Goal: Task Accomplishment & Management: Manage account settings

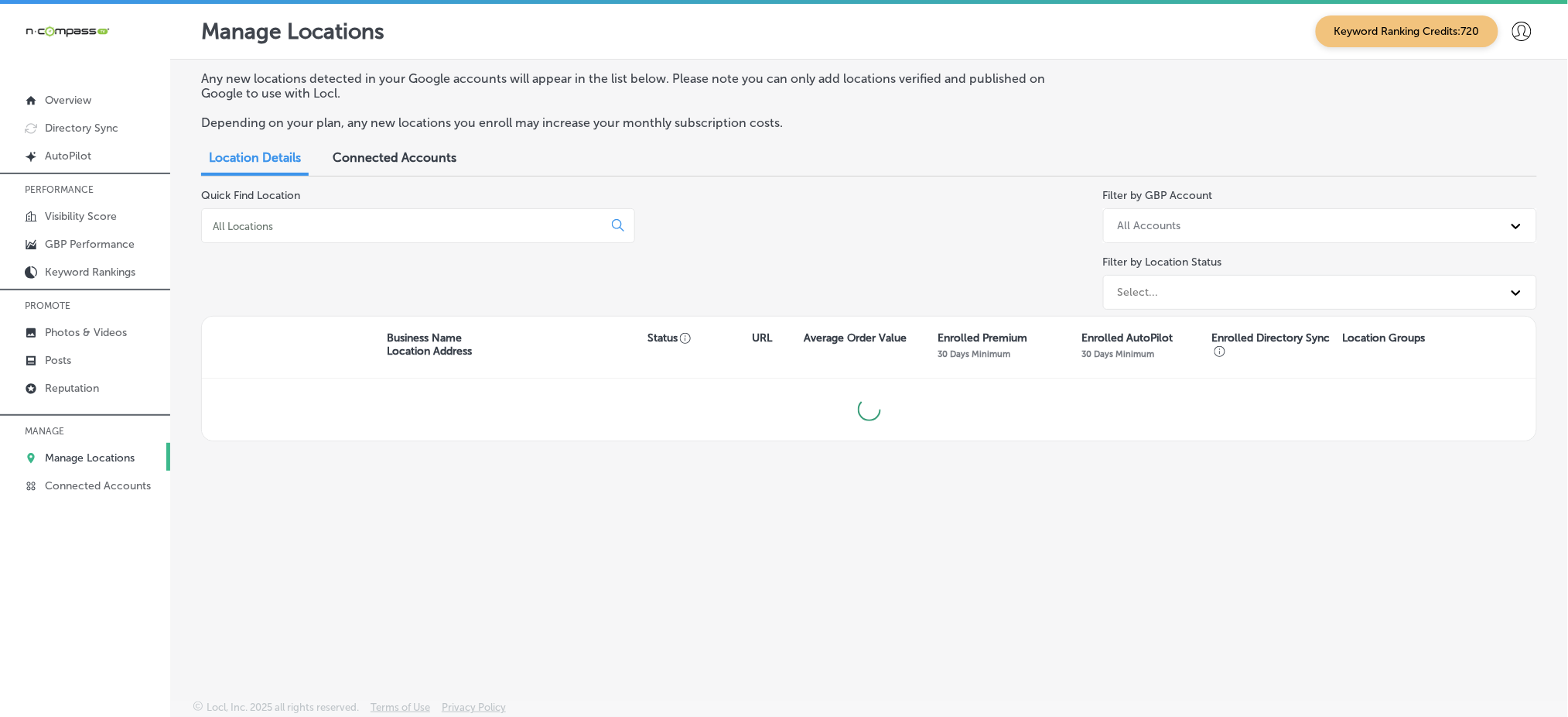
click at [294, 232] on div at bounding box center [418, 225] width 434 height 34
click at [294, 219] on input at bounding box center [404, 225] width 388 height 14
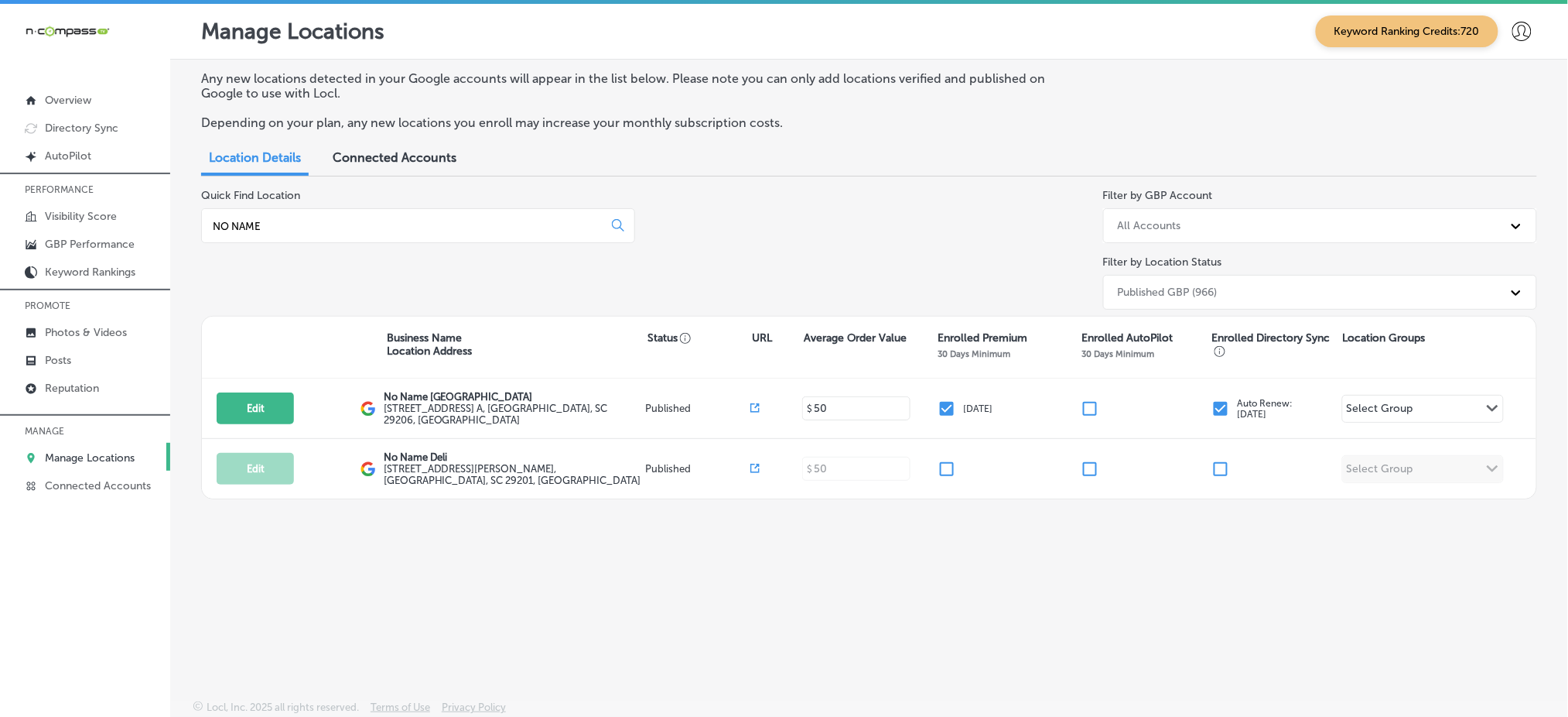
type input "NO NAME"
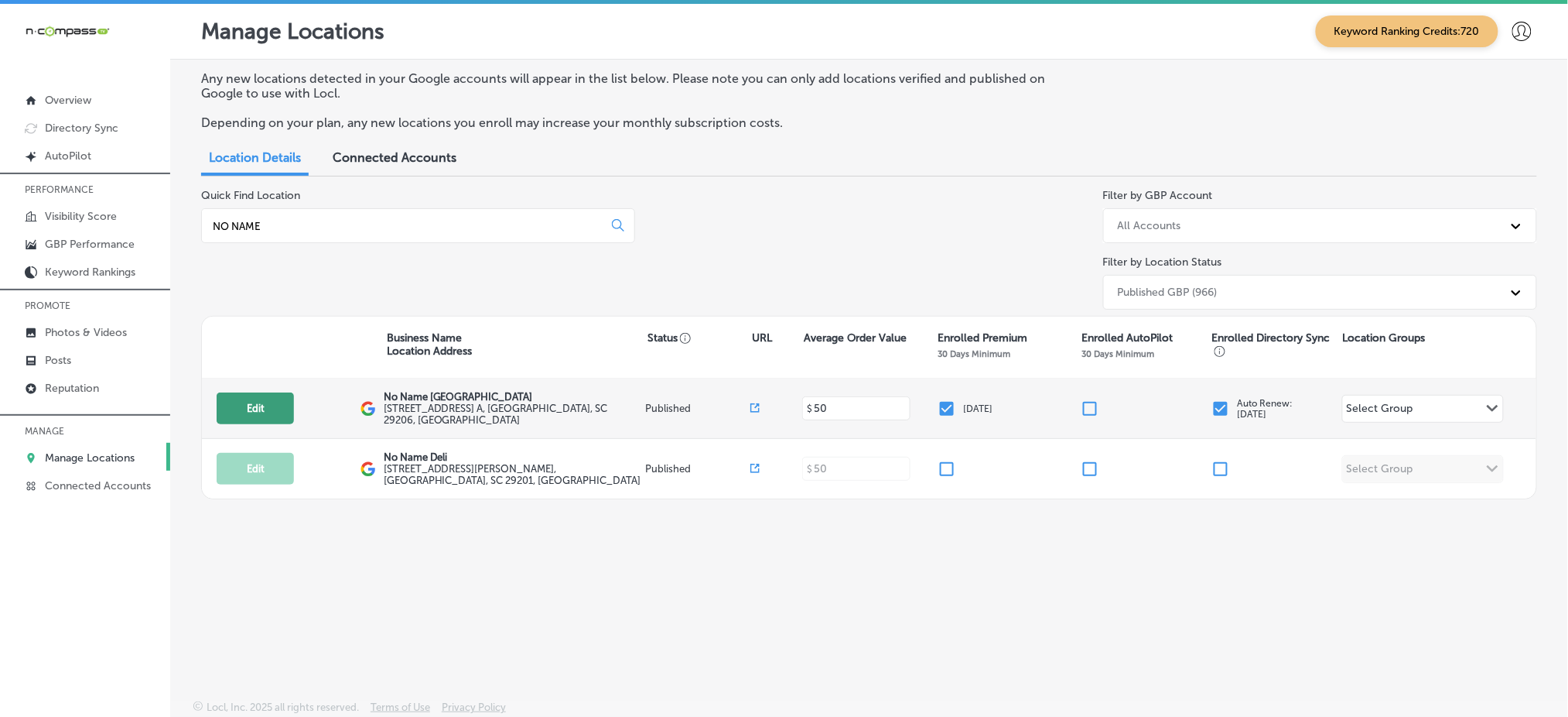
click at [242, 396] on button "Edit" at bounding box center [254, 407] width 77 height 32
select select "US"
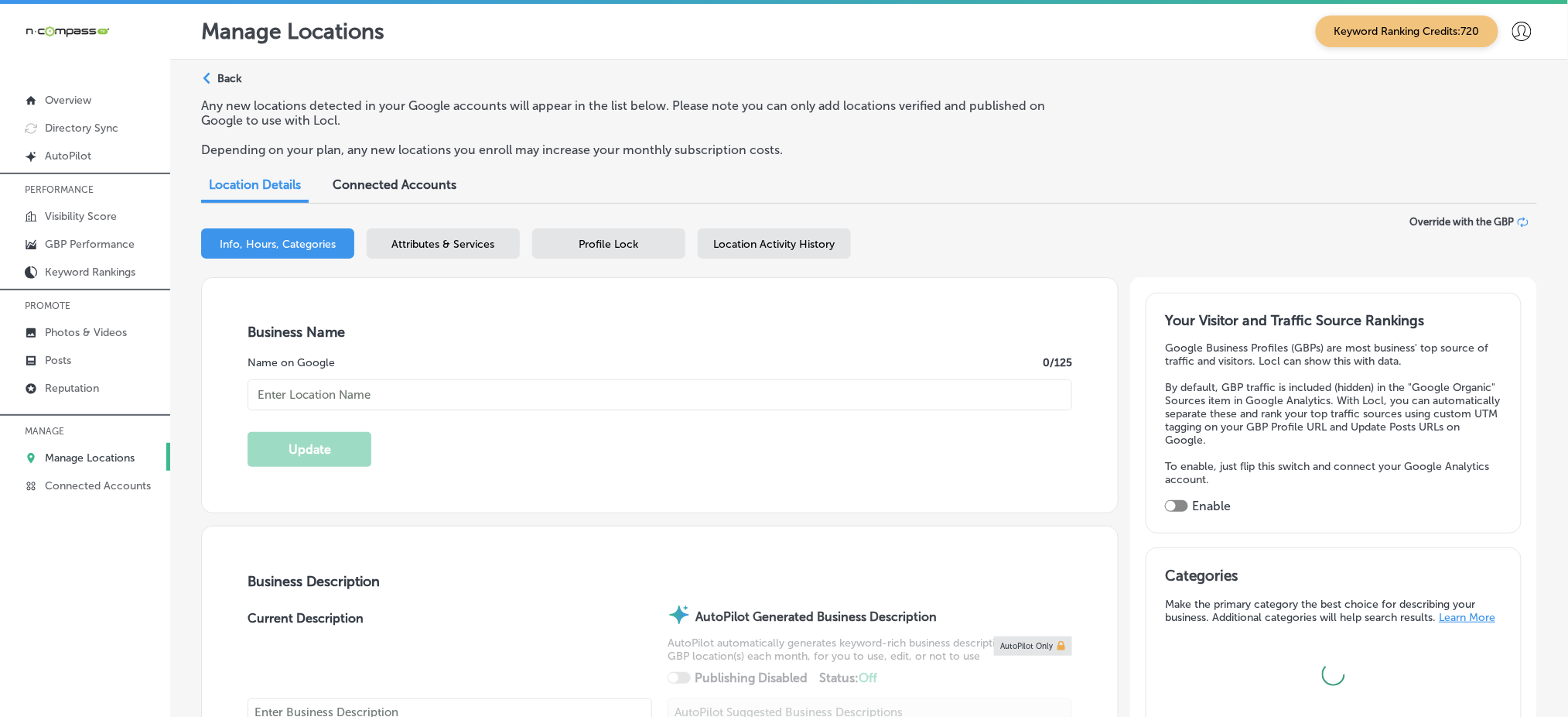
checkbox input "true"
type input "No Name [GEOGRAPHIC_DATA]"
type input "[STREET_ADDRESS] A"
type input "Columbia"
type input "29206"
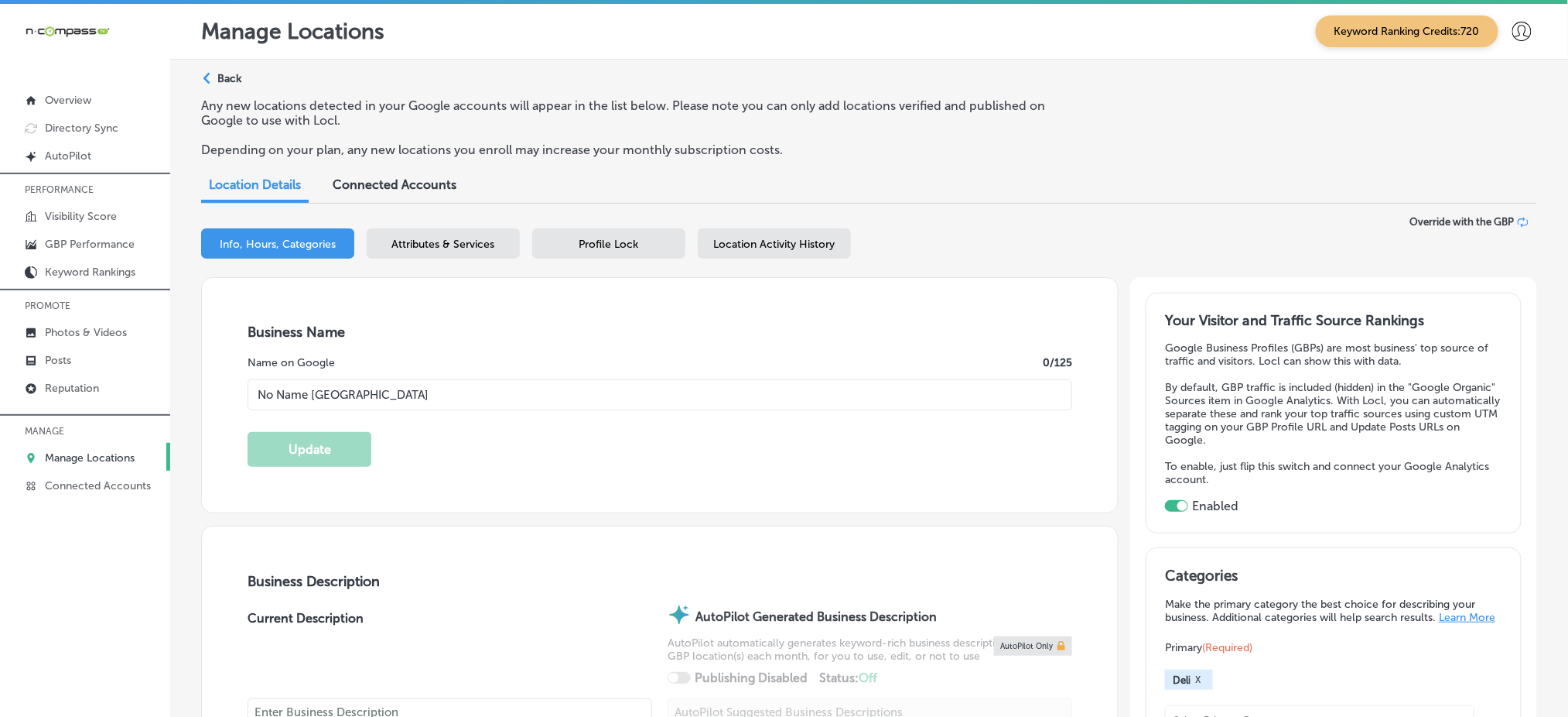
type input "US"
type input "[URL][DOMAIN_NAME]"
type textarea "For over 30 years, No Name [PERSON_NAME] has been a beloved spot in [GEOGRAPHIC…"
type input "[PHONE_NUMBER]"
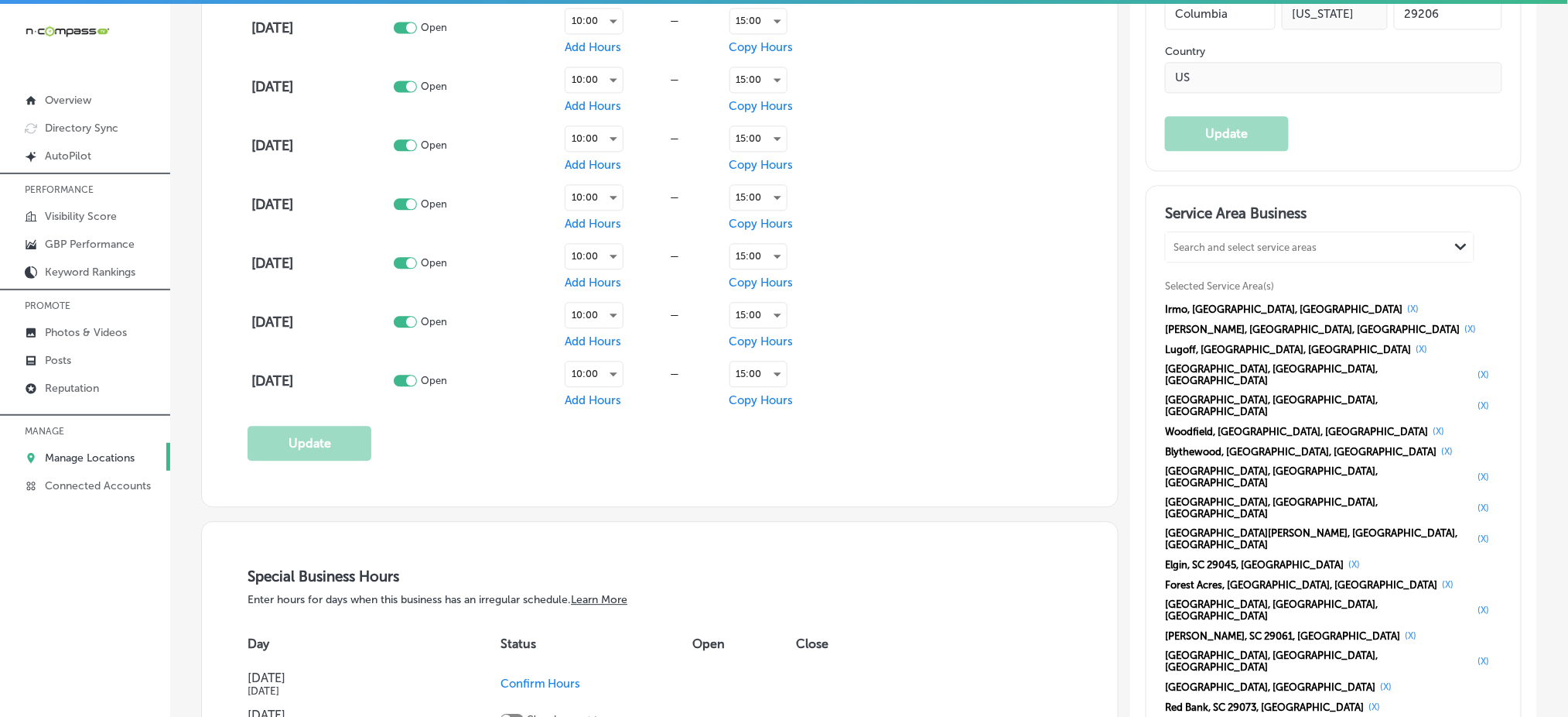
scroll to position [1238, 0]
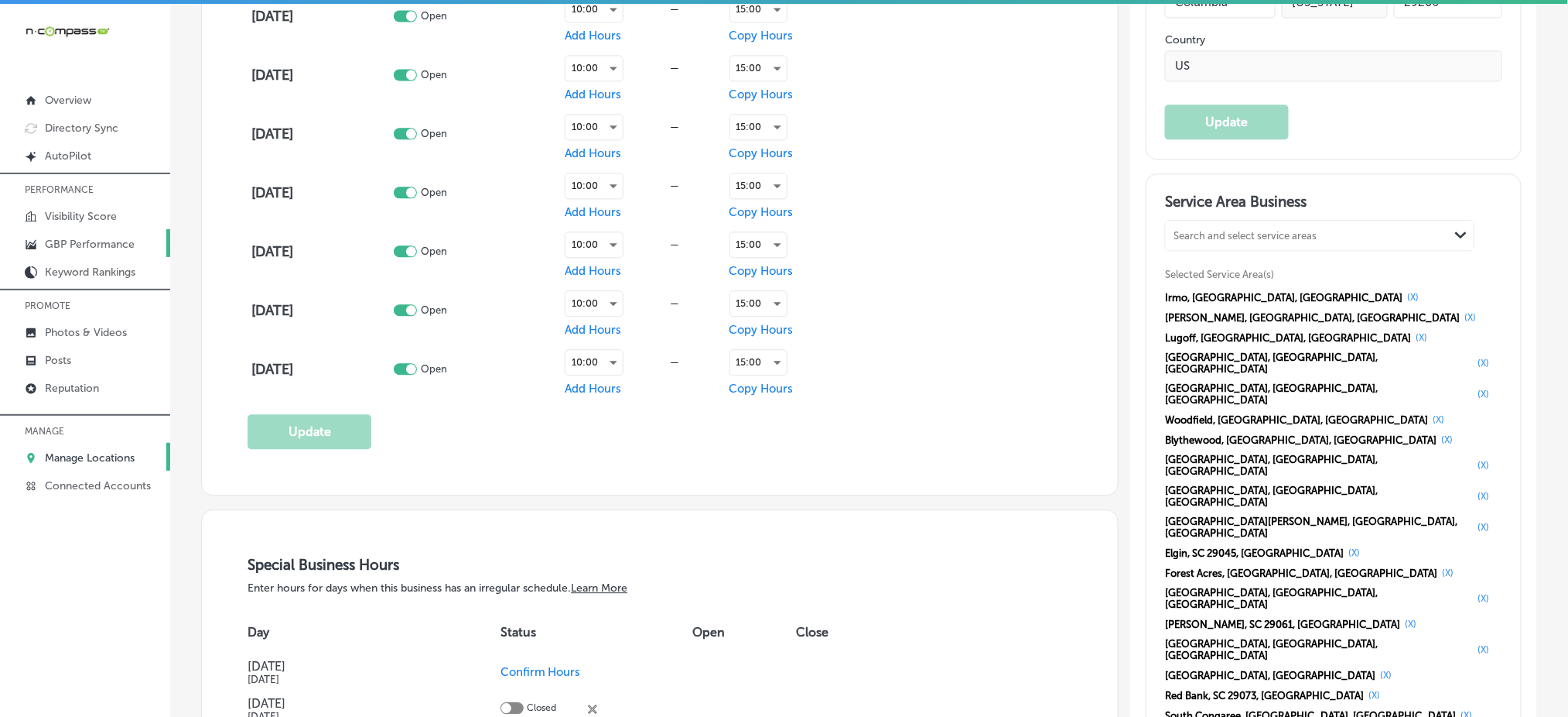
click at [120, 241] on p "GBP Performance" at bounding box center [90, 244] width 90 height 14
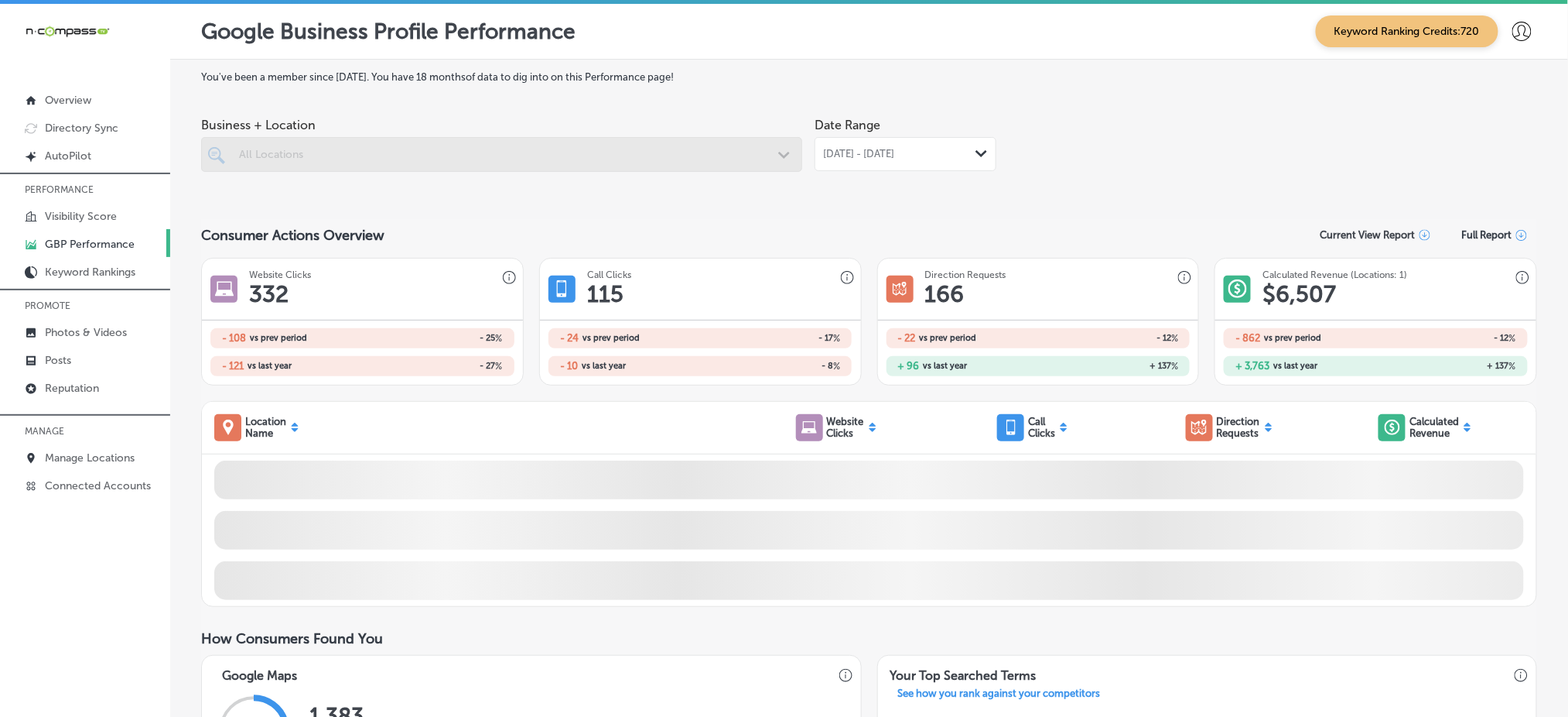
click at [843, 148] on span "[DATE] - [DATE]" at bounding box center [859, 154] width 71 height 13
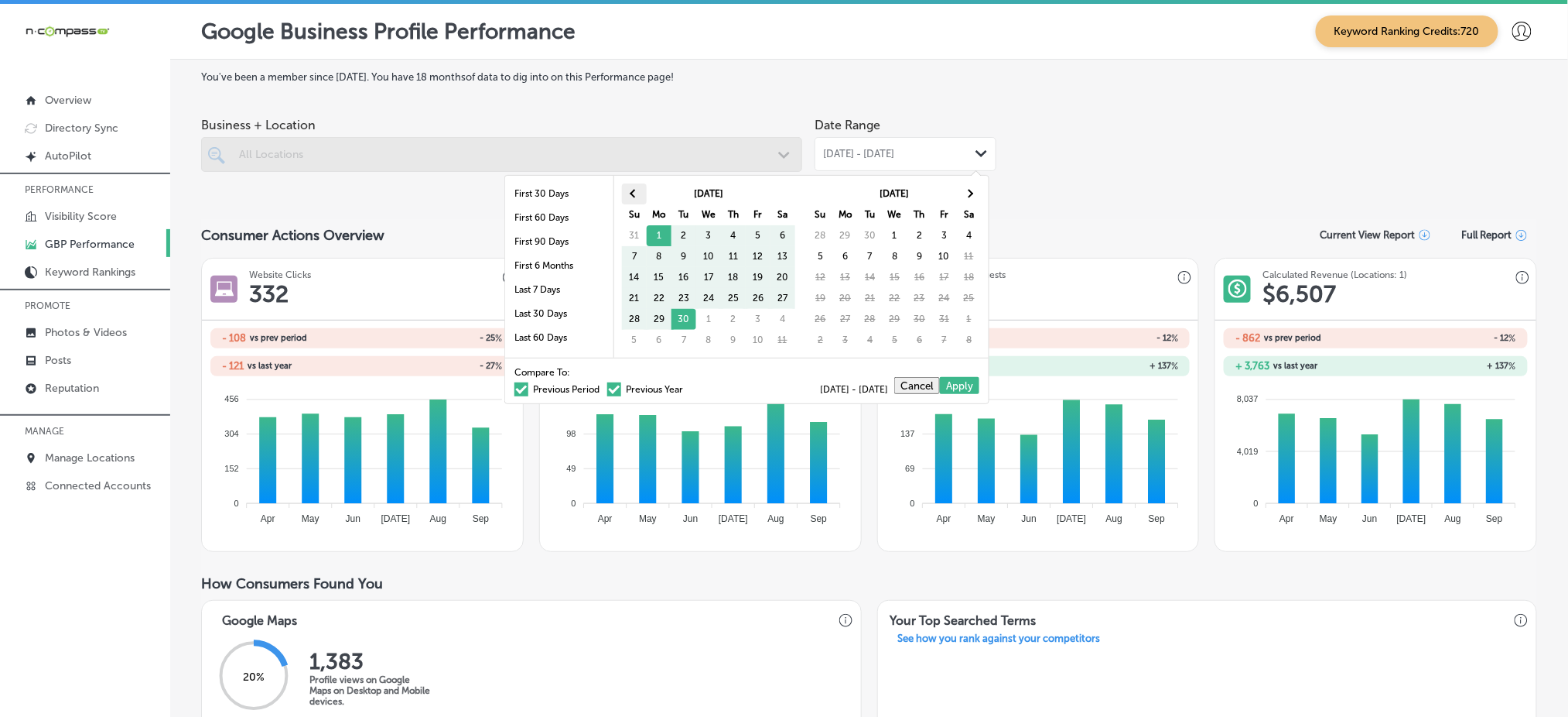
click at [635, 194] on span at bounding box center [633, 193] width 8 height 8
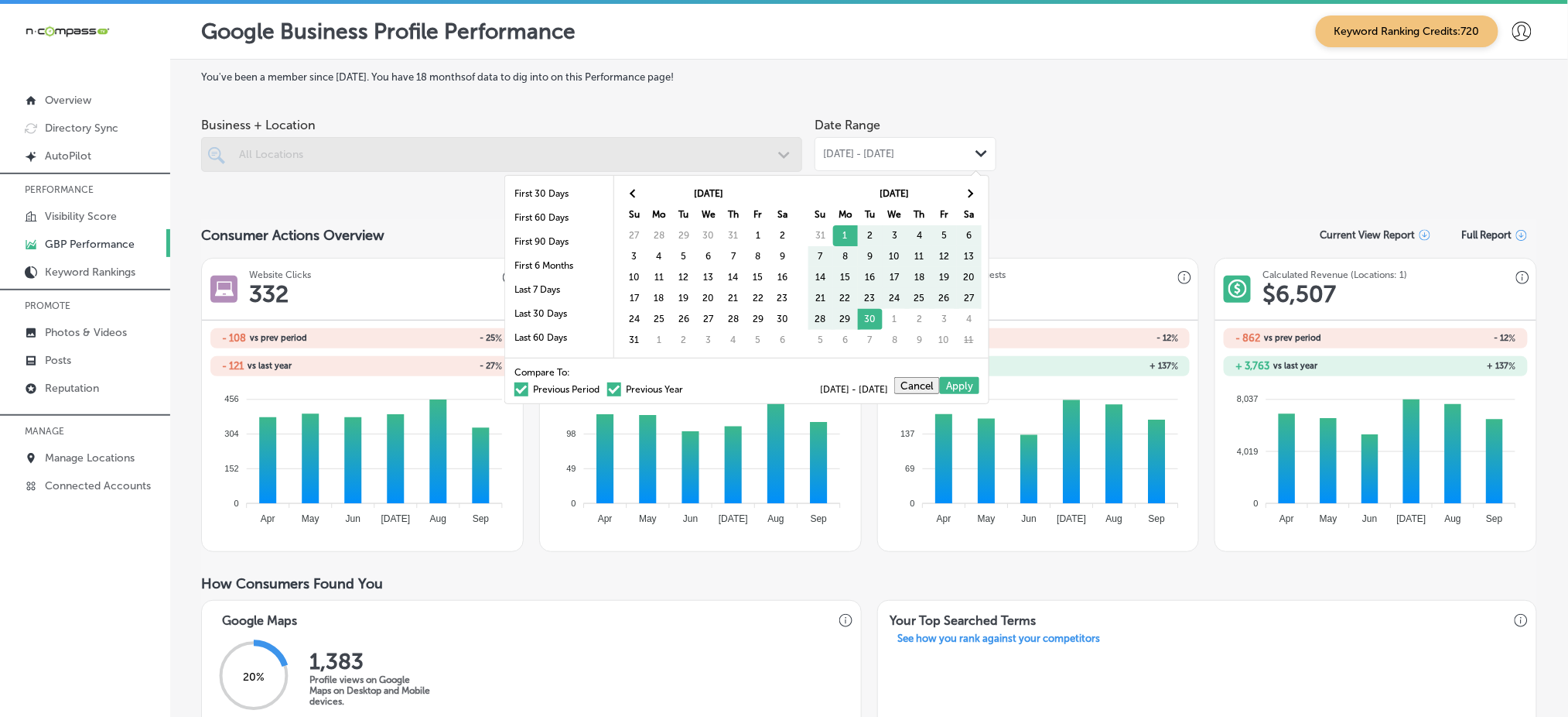
click at [635, 194] on span at bounding box center [633, 193] width 8 height 8
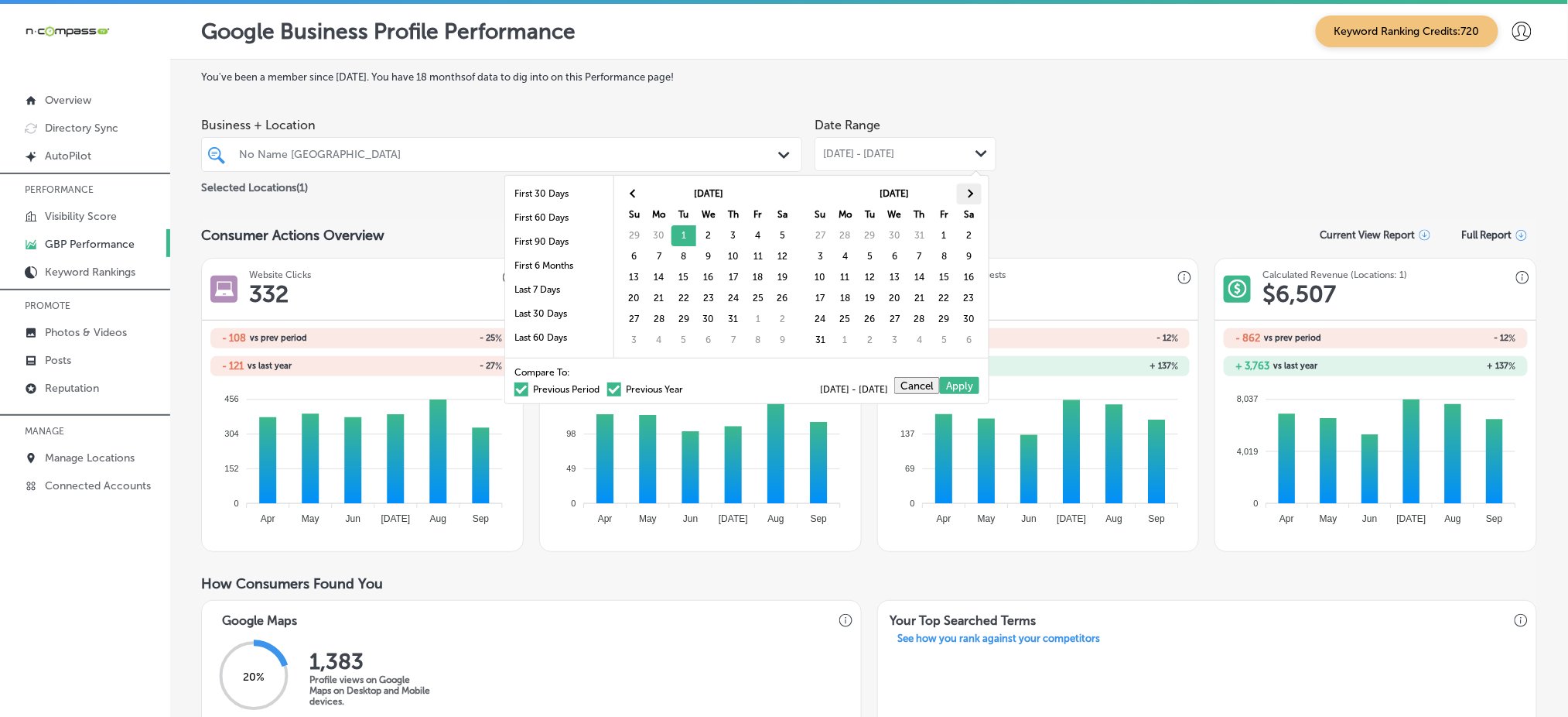
click at [971, 198] on th at bounding box center [969, 194] width 24 height 21
click at [636, 194] on span at bounding box center [633, 193] width 8 height 8
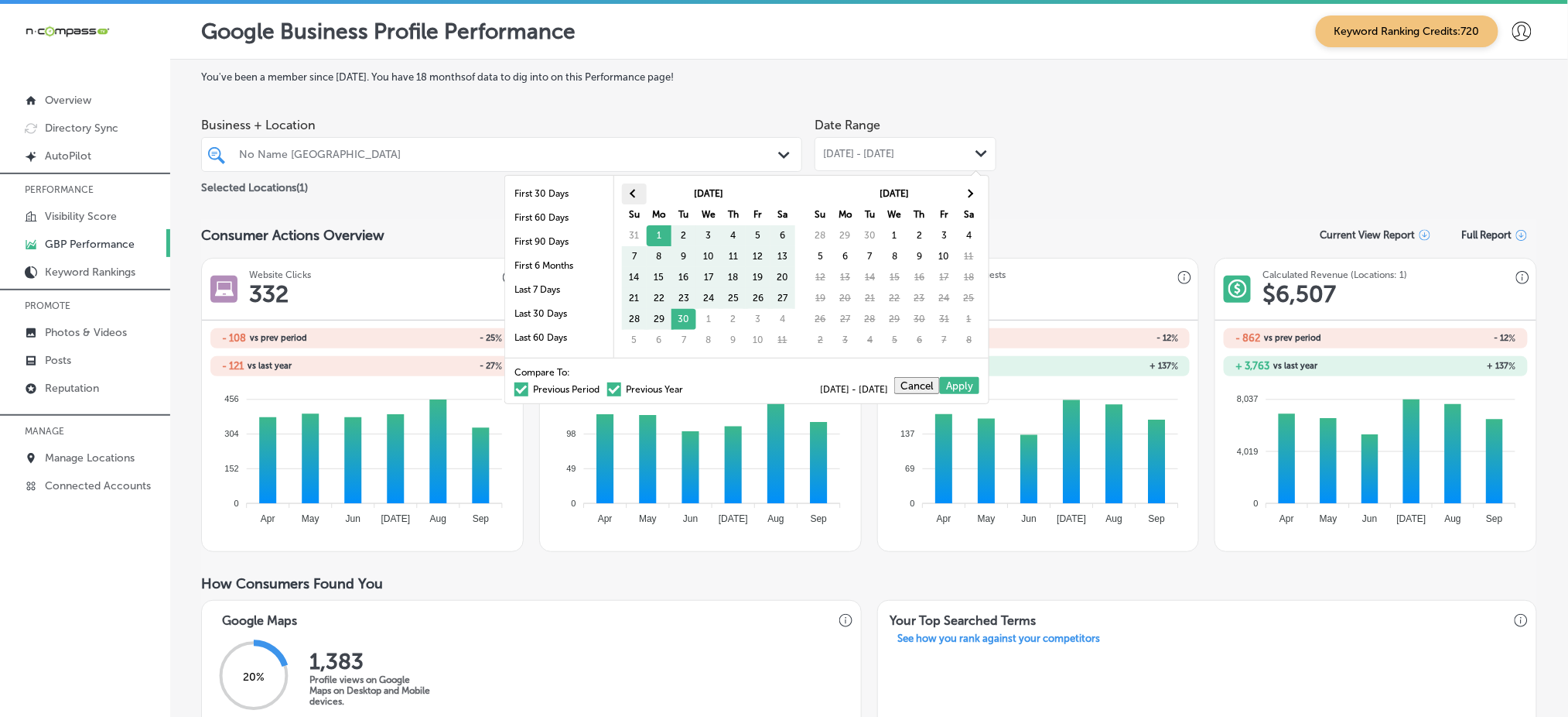
click at [637, 193] on span at bounding box center [633, 193] width 8 height 8
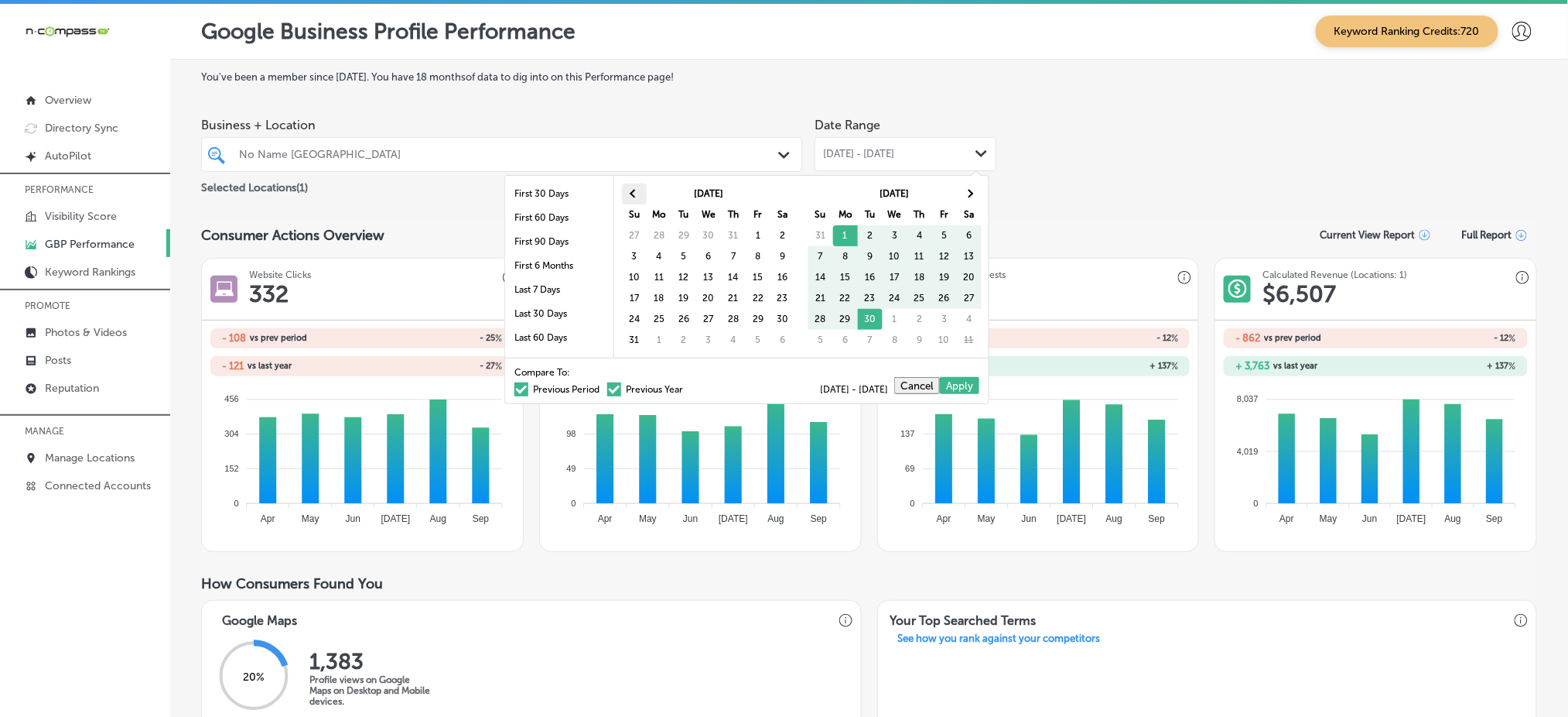
click at [630, 198] on th at bounding box center [633, 194] width 24 height 21
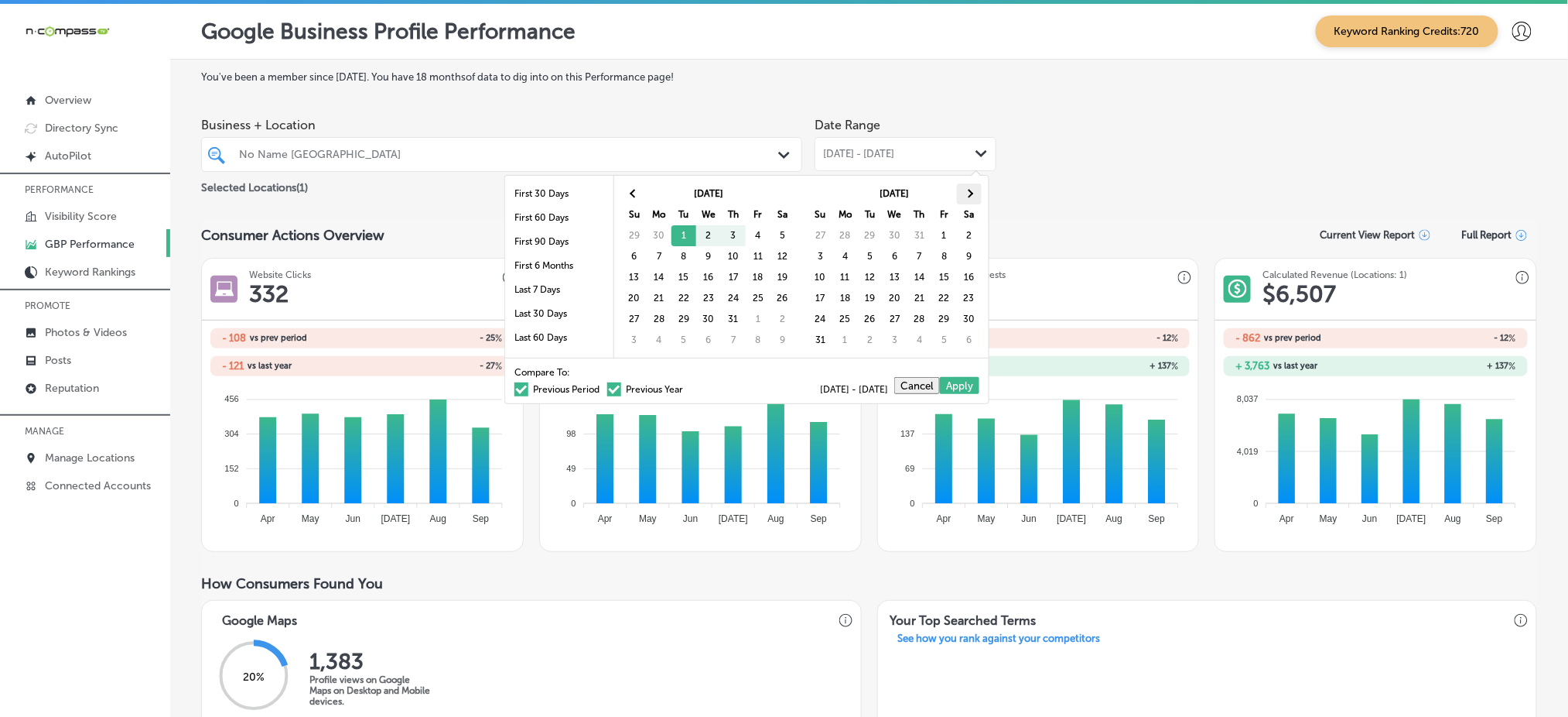
click at [967, 200] on th at bounding box center [969, 194] width 24 height 21
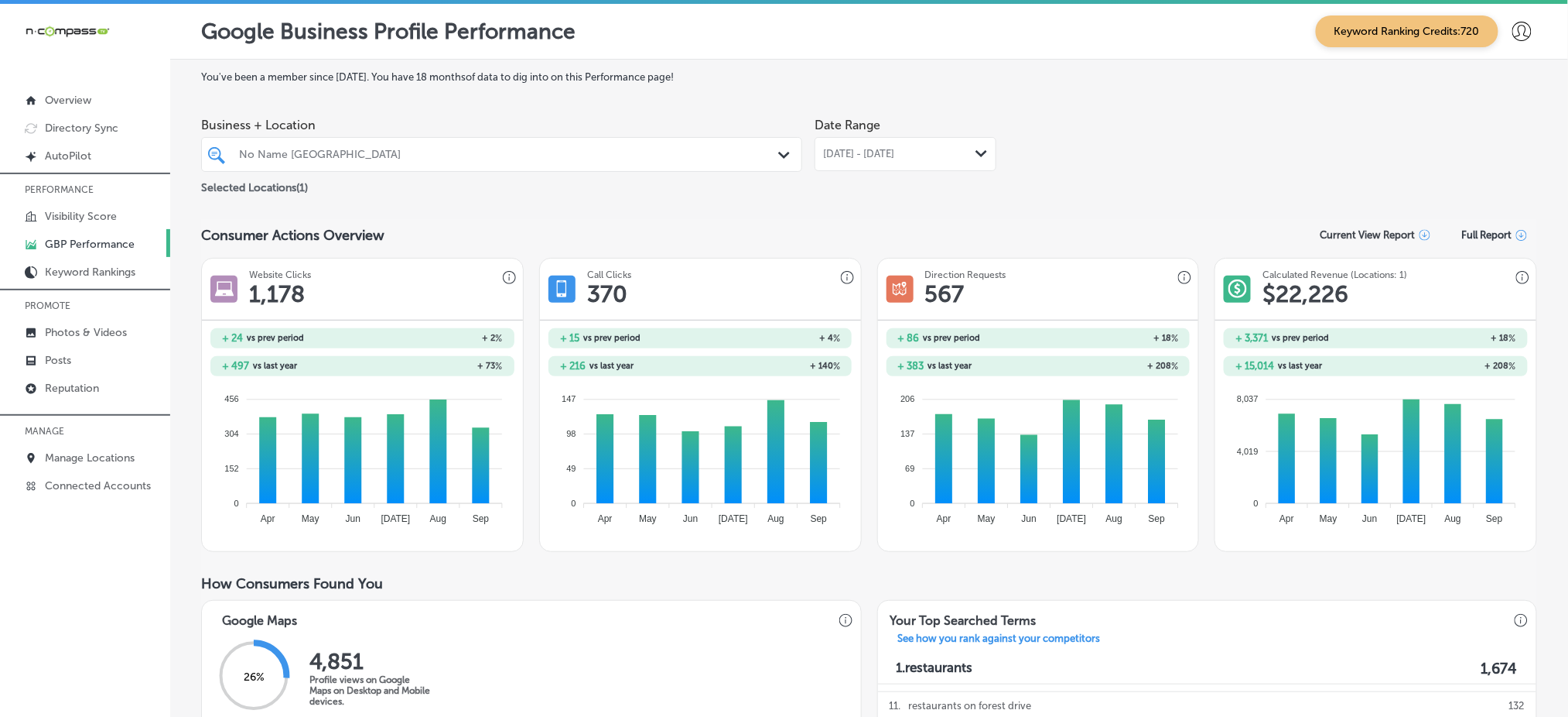
click at [858, 152] on span "[DATE] - [DATE]" at bounding box center [859, 154] width 71 height 13
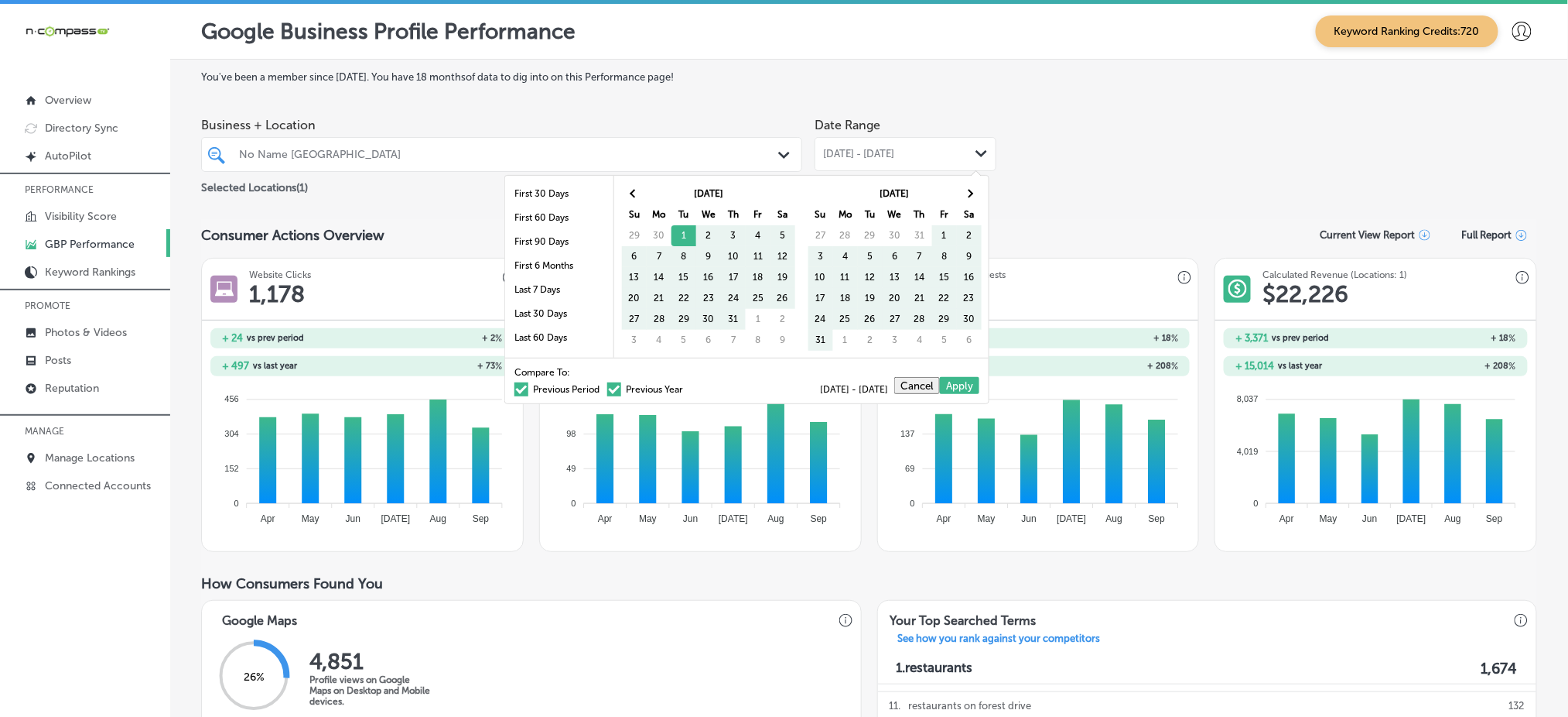
click at [539, 387] on label "Previous Period" at bounding box center [557, 389] width 85 height 9
click at [603, 387] on input "Previous Period" at bounding box center [603, 387] width 0 height 0
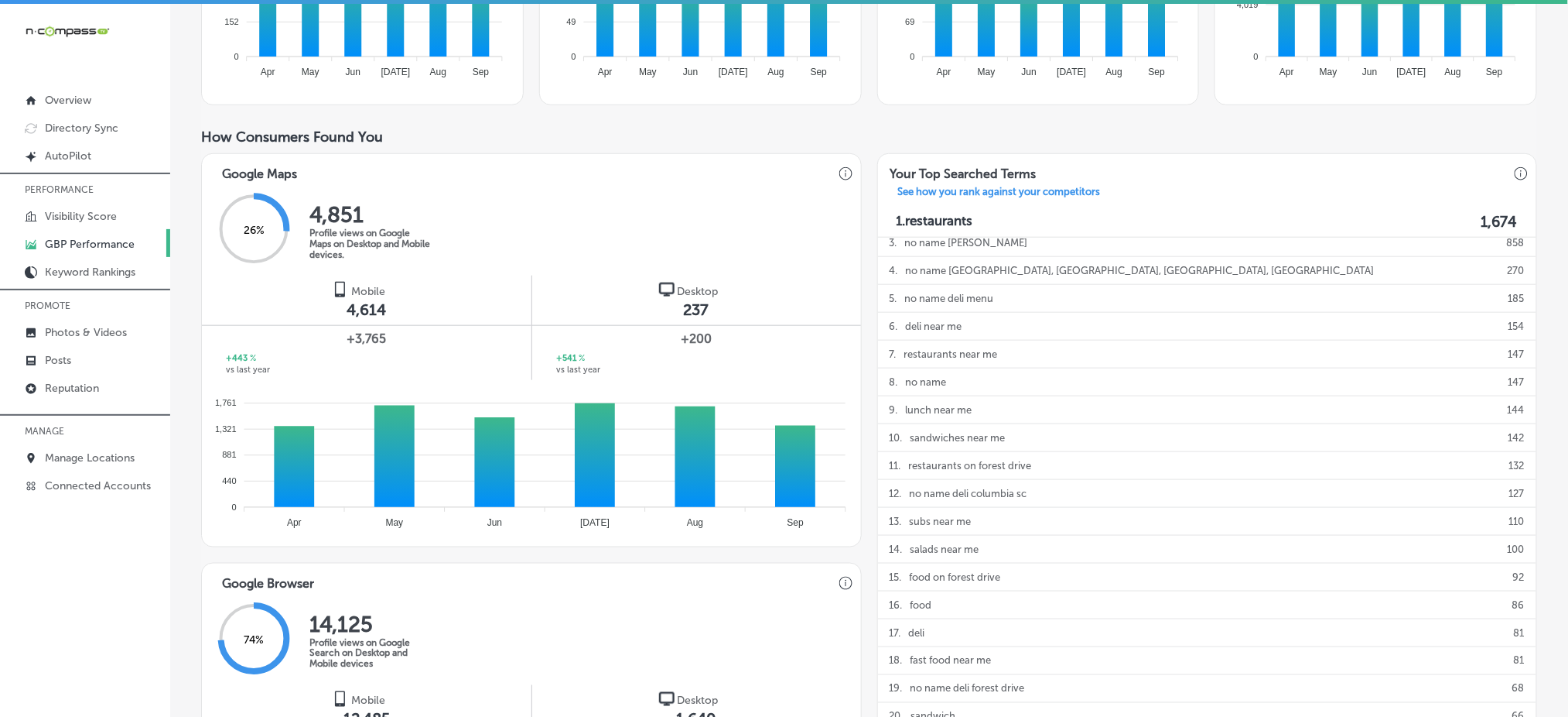
scroll to position [326, 0]
